Goal: Find specific page/section: Find specific page/section

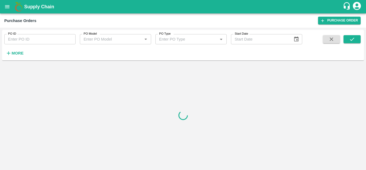
click at [23, 57] on button "More" at bounding box center [14, 53] width 21 height 9
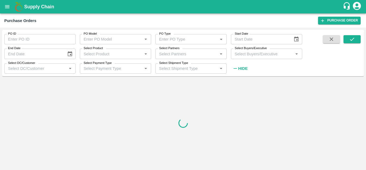
click at [266, 58] on div "Select Buyers/Executive   *" at bounding box center [266, 54] width 71 height 10
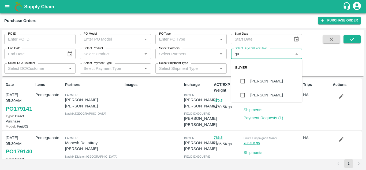
type input "gun"
click at [262, 78] on div "[PERSON_NAME]" at bounding box center [266, 81] width 71 height 14
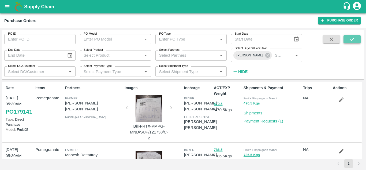
click at [352, 42] on icon "submit" at bounding box center [353, 39] width 6 height 6
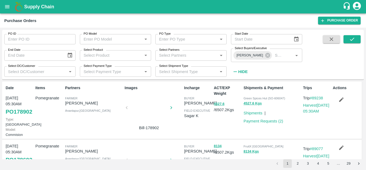
click at [168, 111] on button "button" at bounding box center [171, 108] width 17 height 8
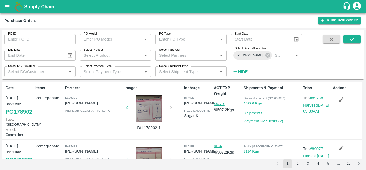
click at [161, 112] on div at bounding box center [149, 108] width 40 height 27
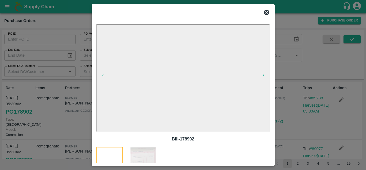
click at [134, 153] on img at bounding box center [143, 159] width 27 height 27
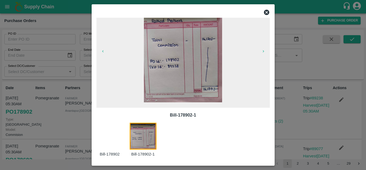
scroll to position [25, 0]
click at [269, 14] on icon at bounding box center [266, 12] width 5 height 5
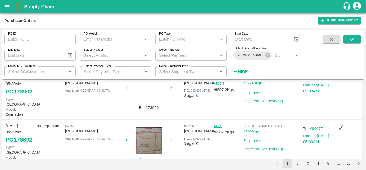
scroll to position [0, 0]
